Goal: Information Seeking & Learning: Learn about a topic

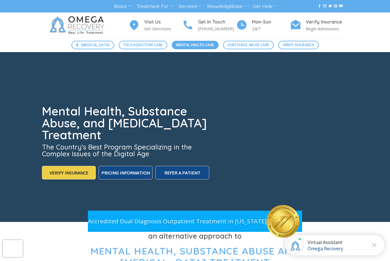
click at [201, 44] on span "Mental Health Care" at bounding box center [194, 44] width 37 height 5
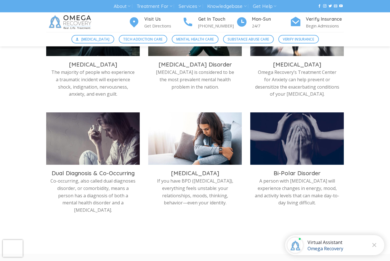
scroll to position [231, 0]
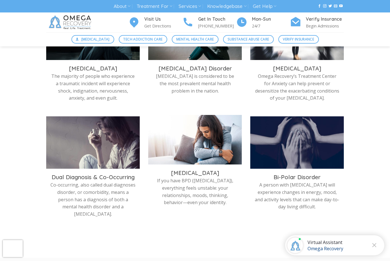
click at [212, 166] on div "Borderline Personality Disorder If you have BPD (Borderline Personality Disorde…" at bounding box center [195, 189] width 94 height 48
click at [216, 174] on h3 "Borderline Personality Disorder" at bounding box center [194, 172] width 85 height 7
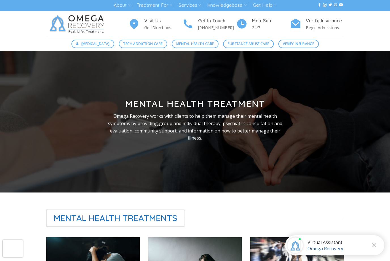
scroll to position [0, 0]
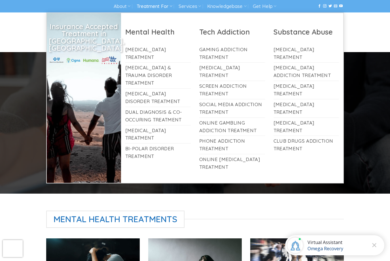
click at [156, 4] on link "Treatment For" at bounding box center [154, 6] width 35 height 10
click at [152, 126] on link "[MEDICAL_DATA] Treatment" at bounding box center [158, 135] width 66 height 18
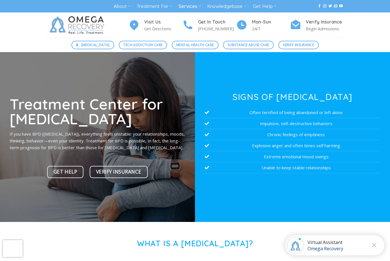
click at [193, 10] on link "Services" at bounding box center [190, 6] width 22 height 10
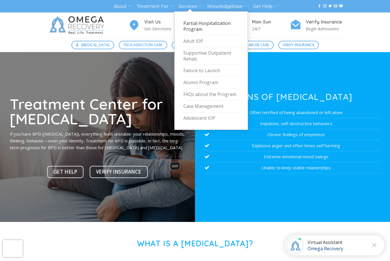
click at [224, 26] on link "Partial Hospitalization Program" at bounding box center [211, 27] width 56 height 18
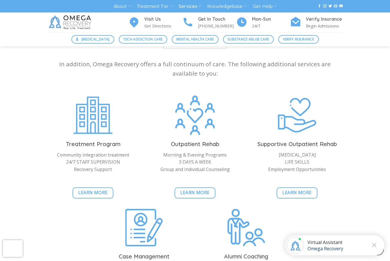
scroll to position [1189, 0]
click at [102, 190] on span "Learn More" at bounding box center [92, 193] width 29 height 7
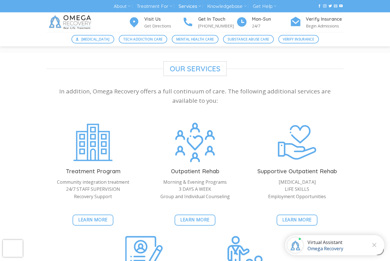
scroll to position [1162, 0]
click at [208, 217] on span "Learn More" at bounding box center [194, 220] width 29 height 7
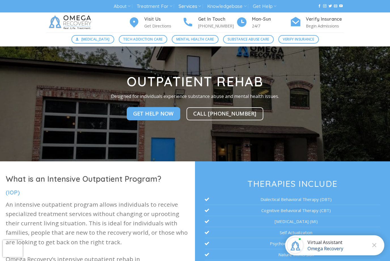
scroll to position [18, 0]
